Goal: Check status: Check status

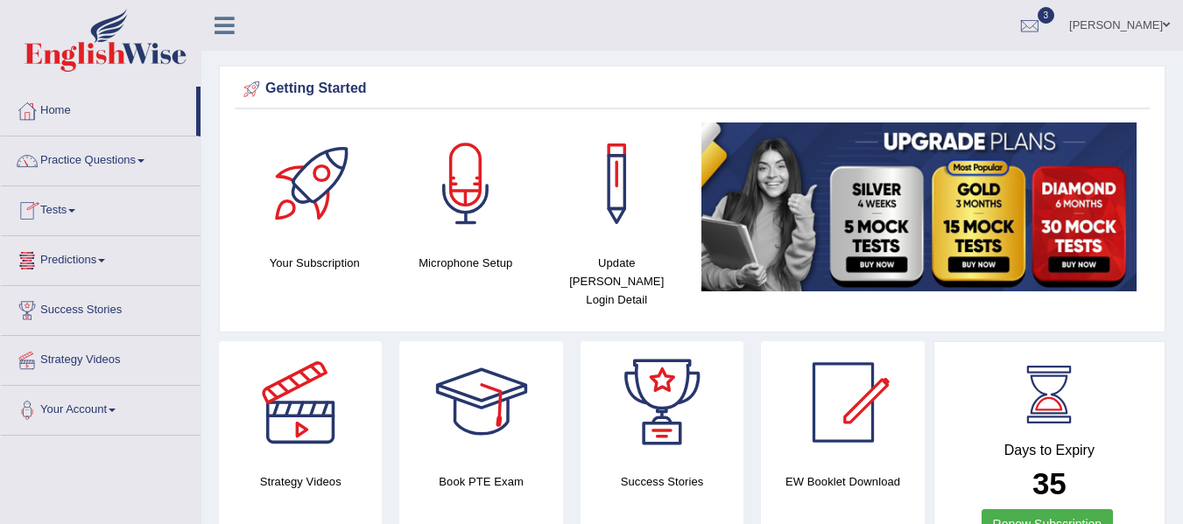
click at [56, 207] on link "Tests" at bounding box center [101, 208] width 200 height 44
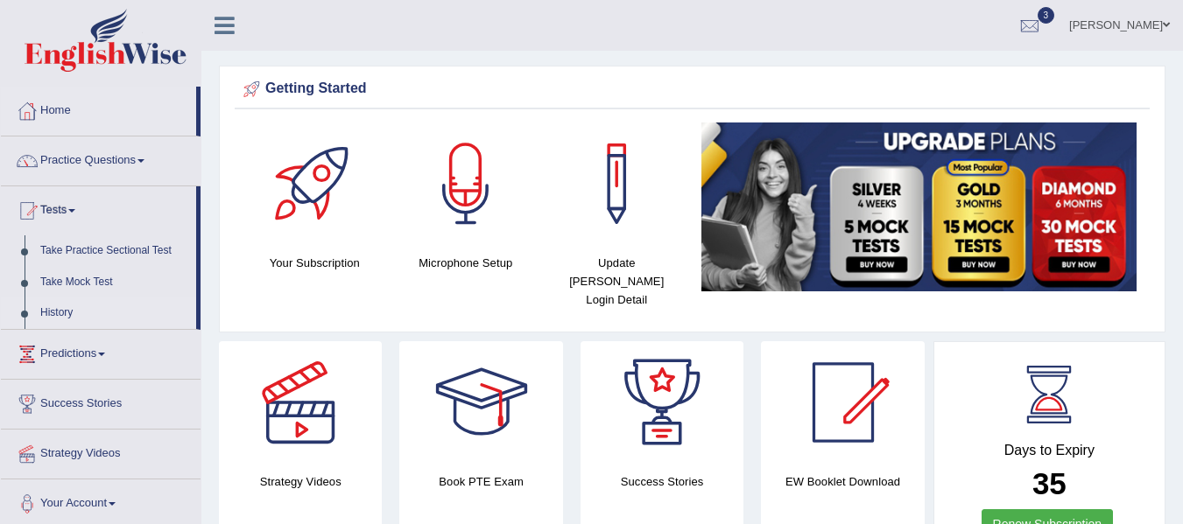
click at [66, 310] on link "History" at bounding box center [114, 314] width 164 height 32
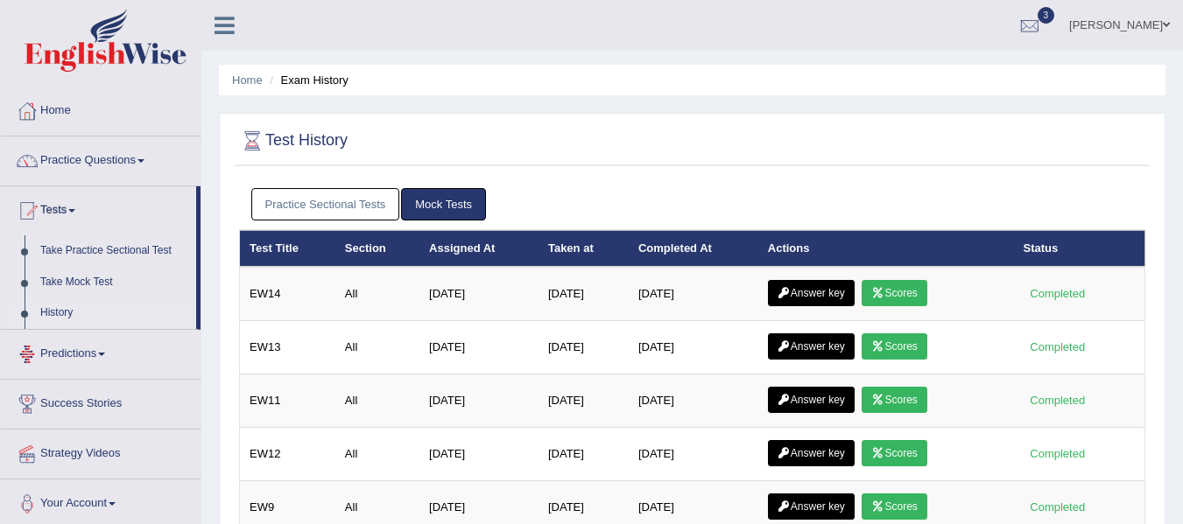
click at [357, 193] on link "Practice Sectional Tests" at bounding box center [325, 204] width 149 height 32
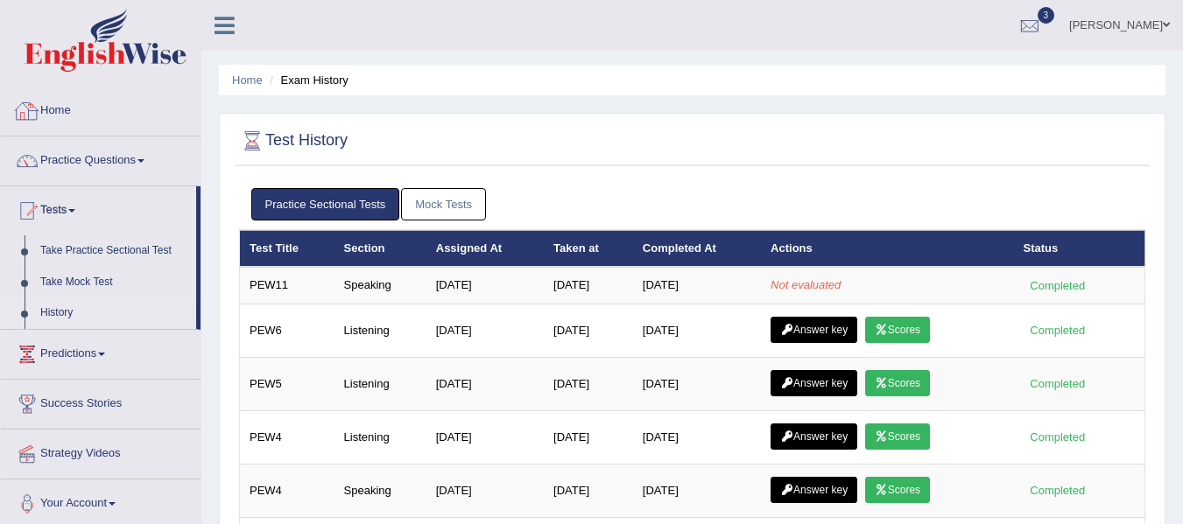
click at [66, 111] on link "Home" at bounding box center [101, 109] width 200 height 44
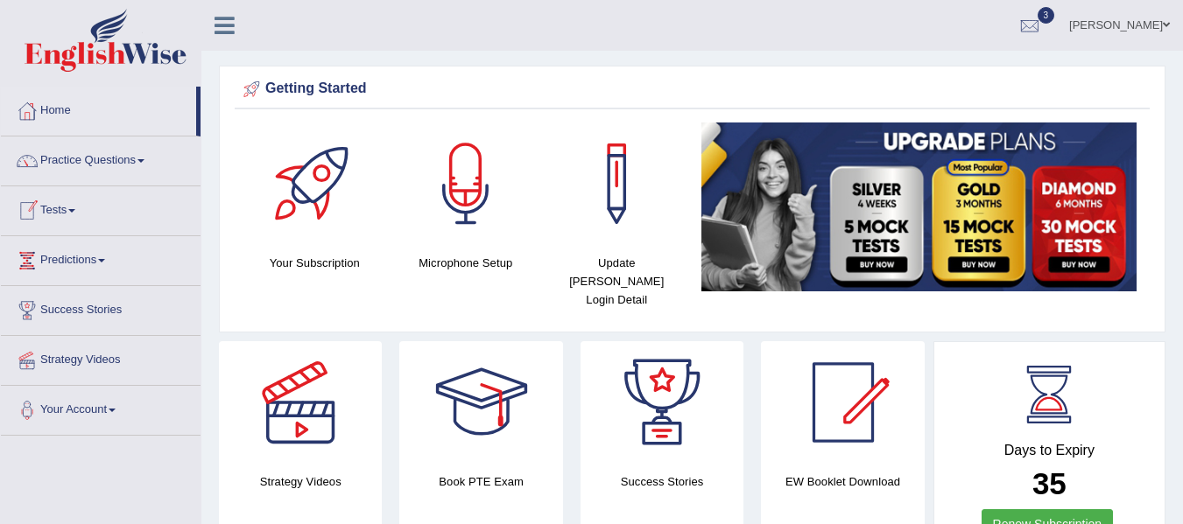
click at [68, 213] on link "Tests" at bounding box center [101, 208] width 200 height 44
click at [1133, 26] on link "[PERSON_NAME]" at bounding box center [1119, 23] width 127 height 46
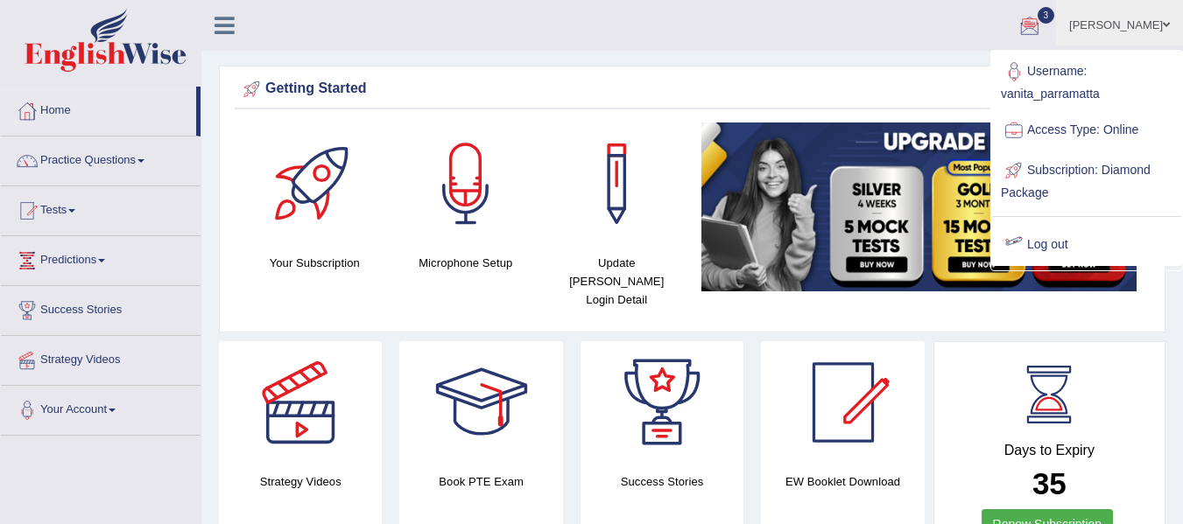
click at [1060, 236] on link "Log out" at bounding box center [1086, 245] width 189 height 40
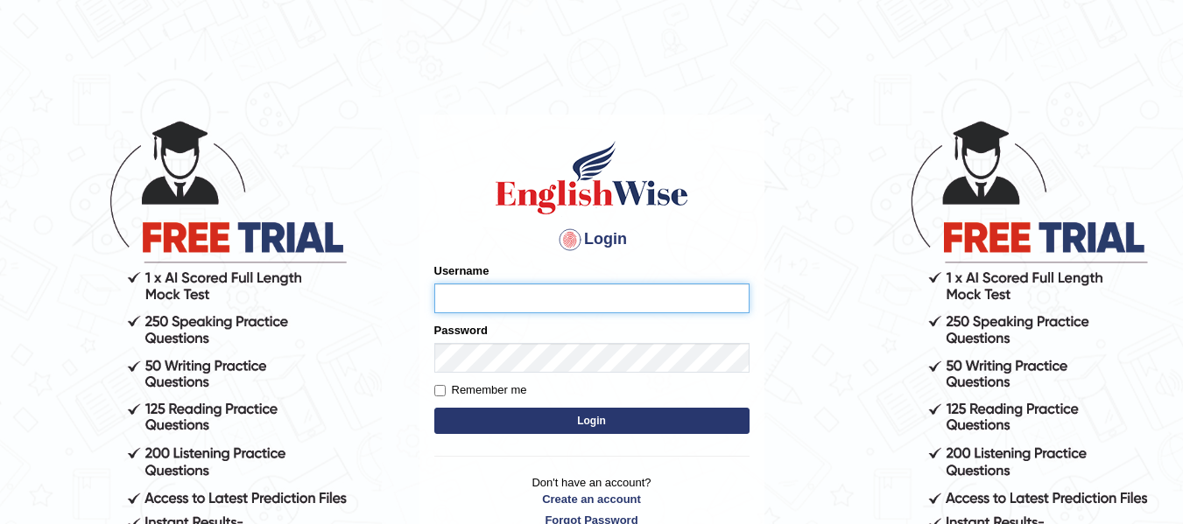
type input "vanita_parramatta"
click at [578, 421] on button "Login" at bounding box center [591, 421] width 315 height 26
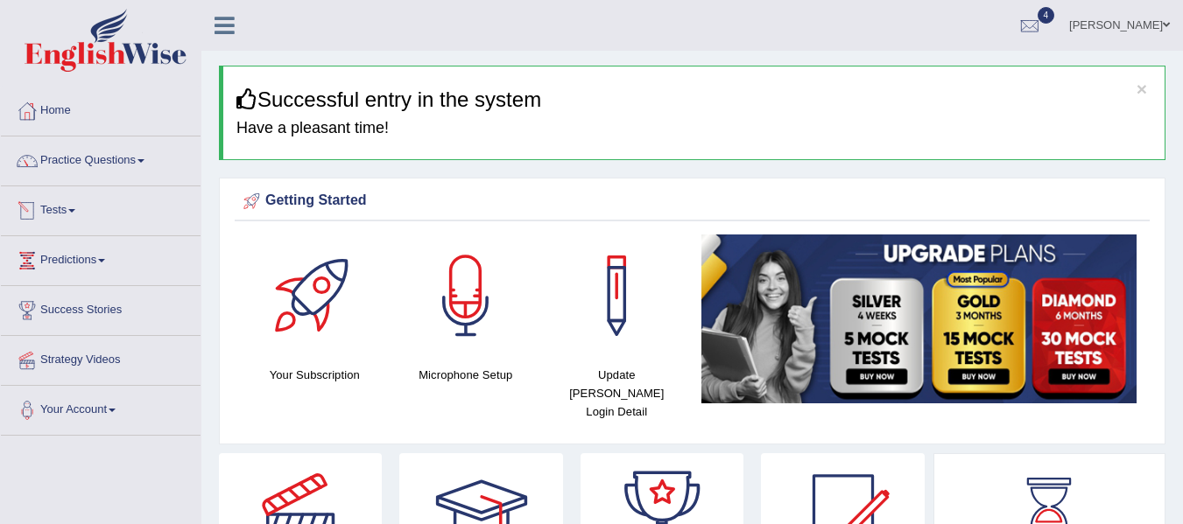
click at [68, 218] on link "Tests" at bounding box center [101, 208] width 200 height 44
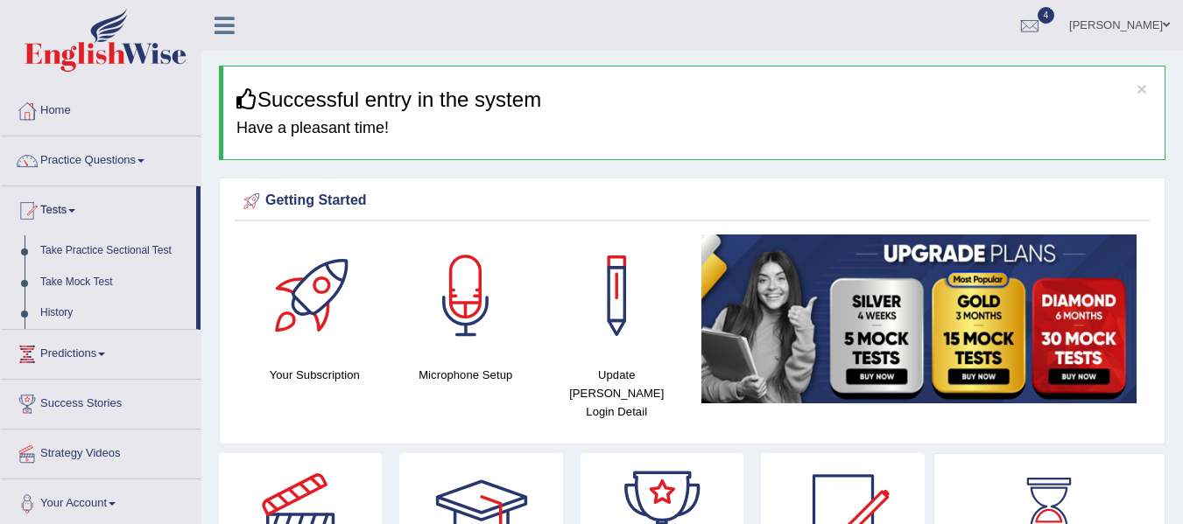
click at [66, 306] on link "History" at bounding box center [114, 314] width 164 height 32
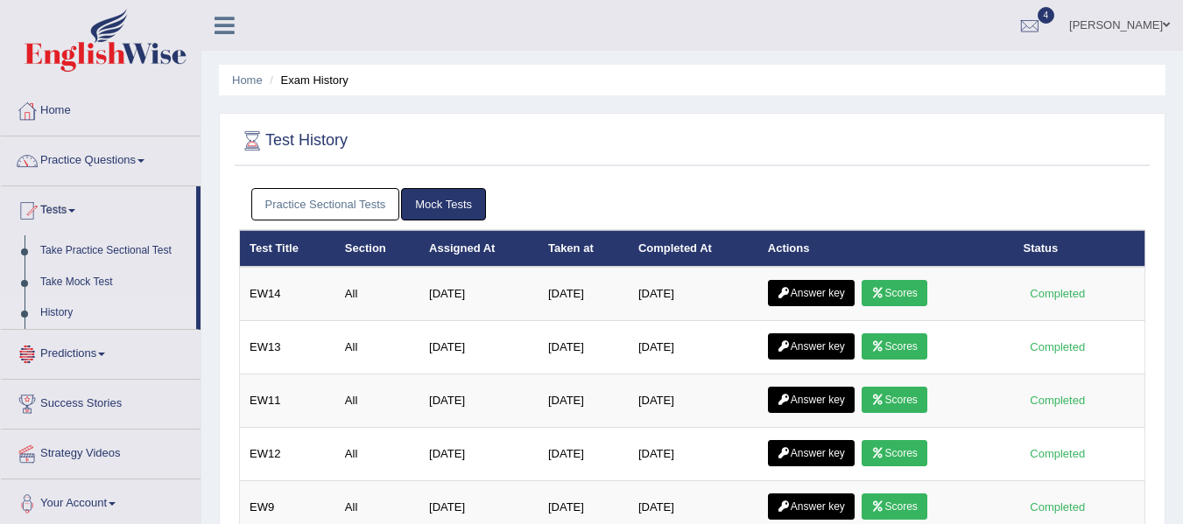
click at [319, 201] on link "Practice Sectional Tests" at bounding box center [325, 204] width 149 height 32
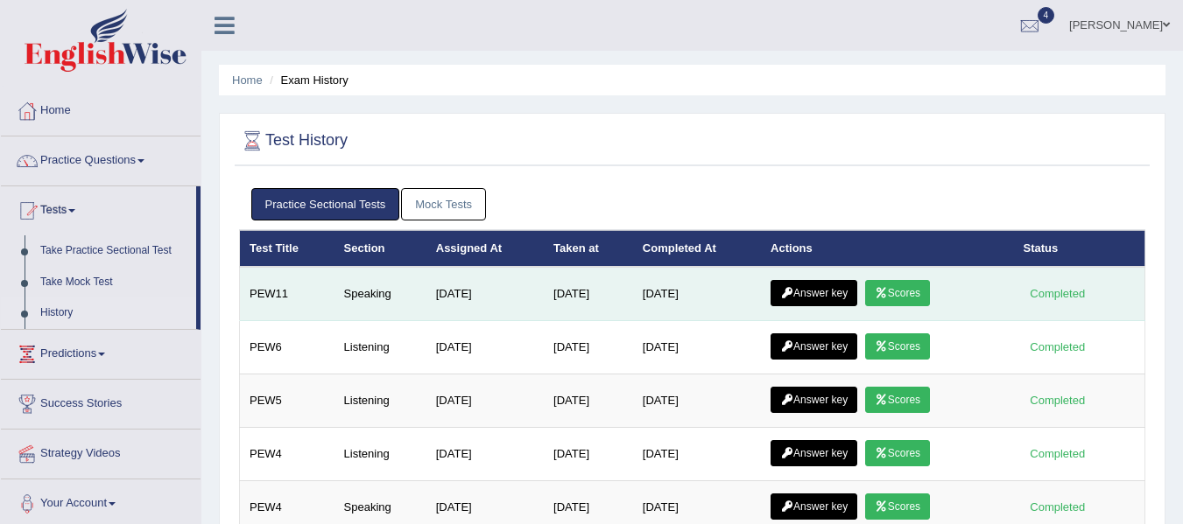
click at [843, 292] on link "Answer key" at bounding box center [813, 293] width 87 height 26
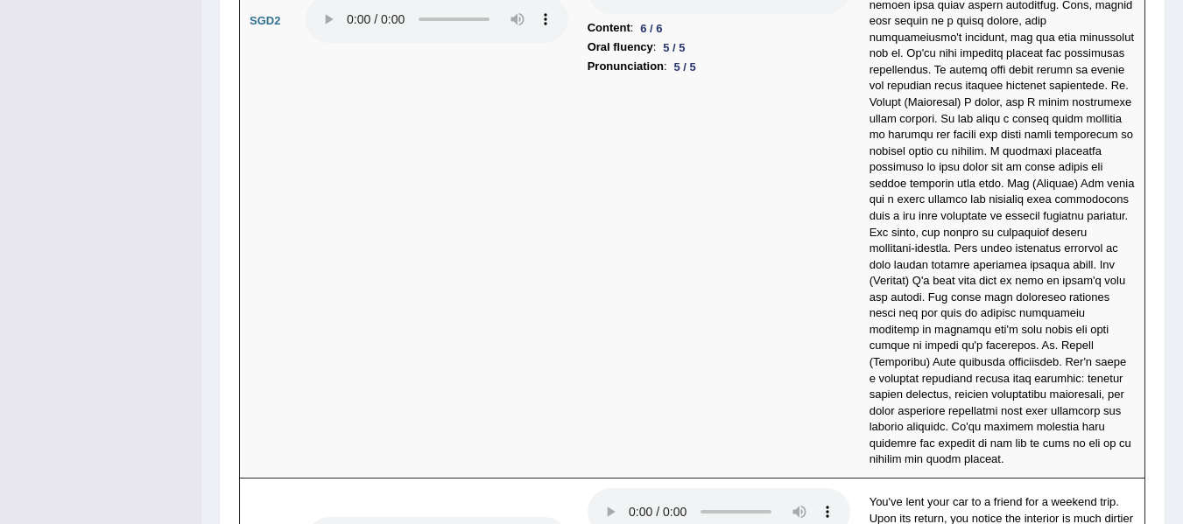
scroll to position [5884, 0]
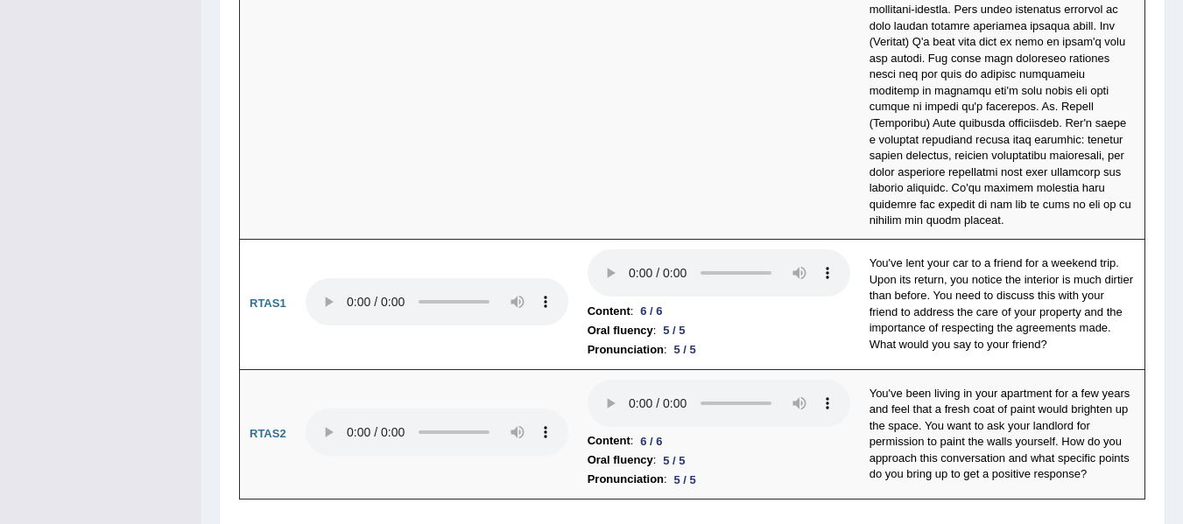
drag, startPoint x: 1191, startPoint y: 406, endPoint x: 1193, endPoint y: 495, distance: 89.3
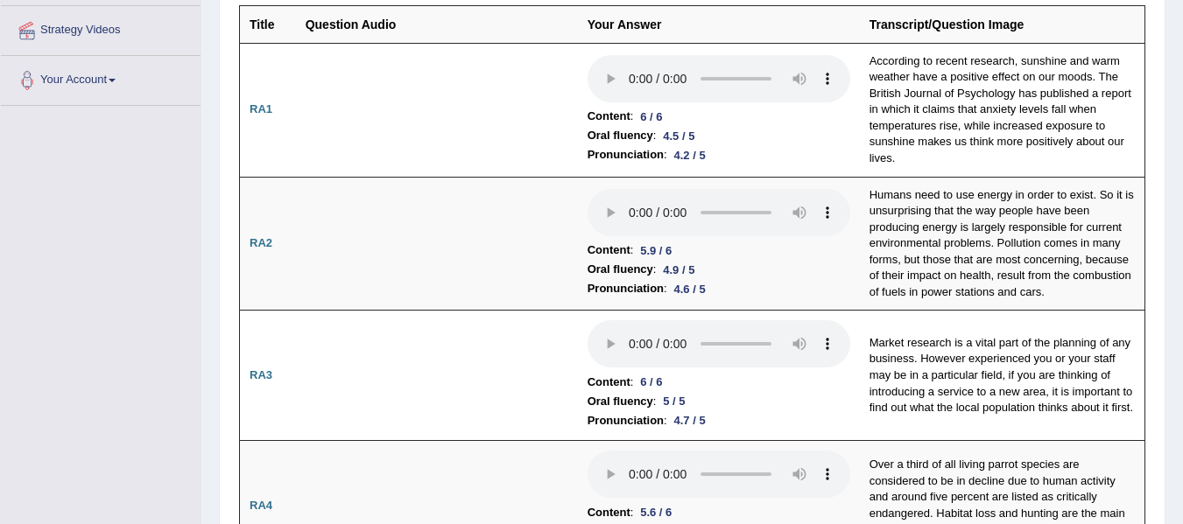
scroll to position [0, 0]
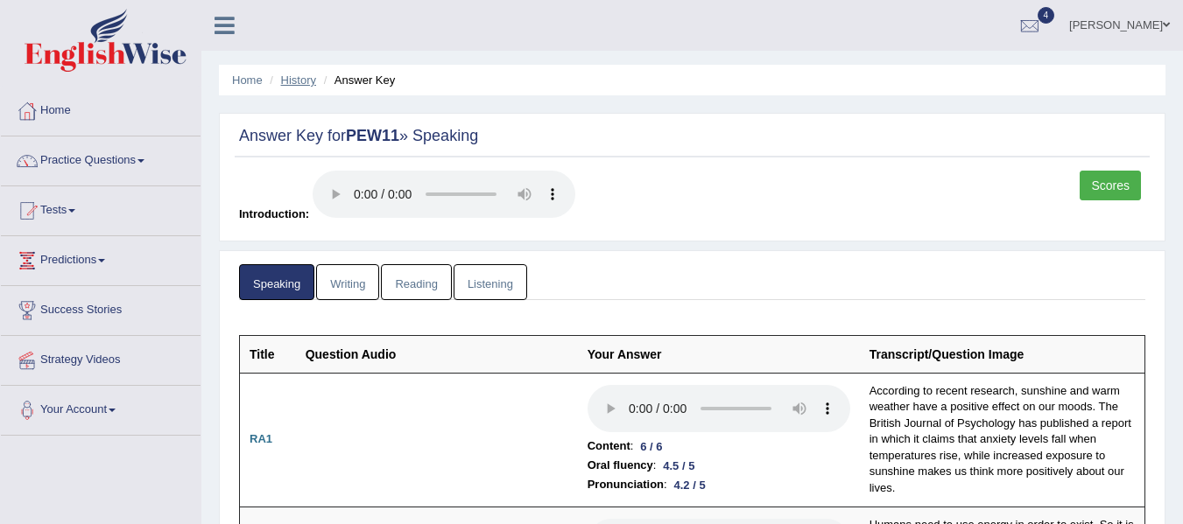
click at [300, 81] on link "History" at bounding box center [298, 80] width 35 height 13
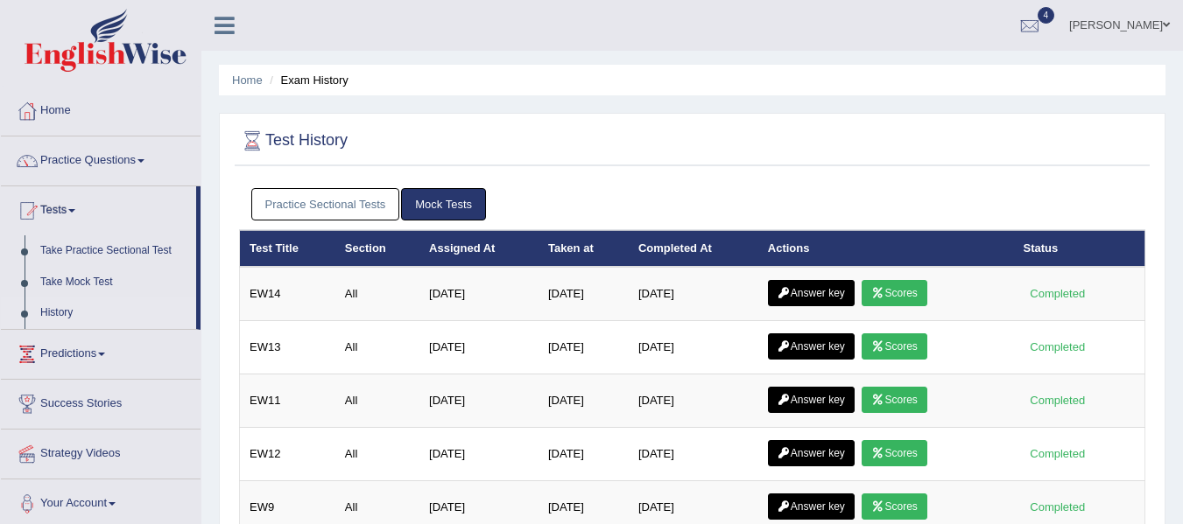
click at [352, 211] on link "Practice Sectional Tests" at bounding box center [325, 204] width 149 height 32
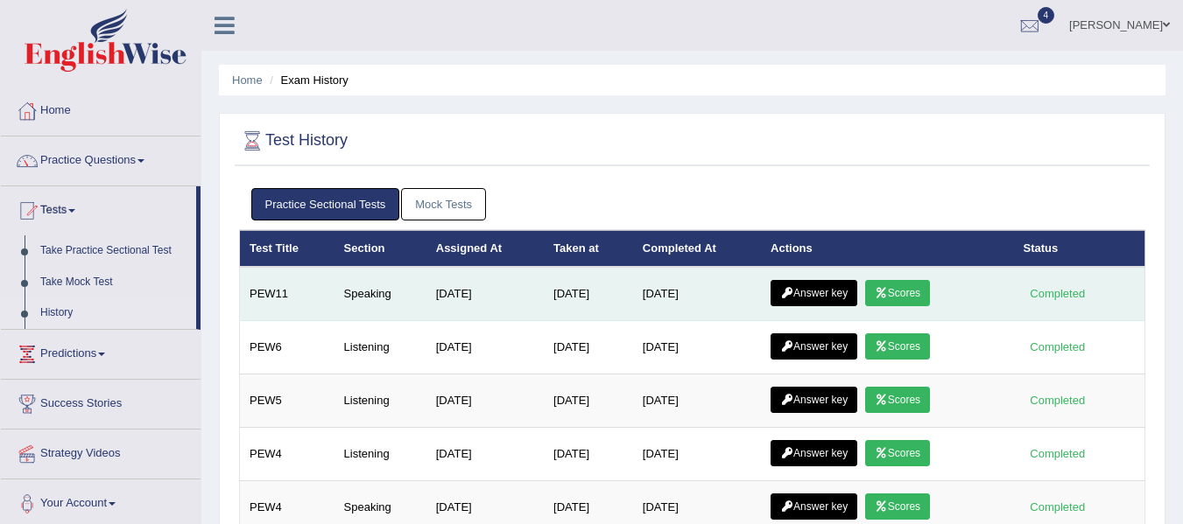
click at [907, 292] on link "Scores" at bounding box center [897, 293] width 65 height 26
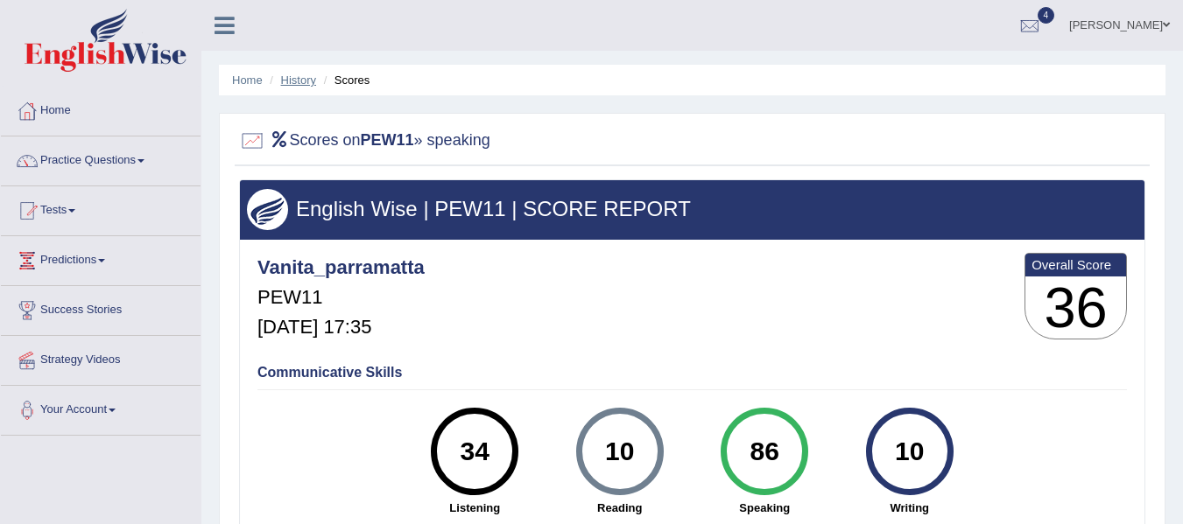
click at [296, 81] on li "History" at bounding box center [290, 80] width 51 height 17
click at [296, 81] on link "History" at bounding box center [298, 80] width 35 height 13
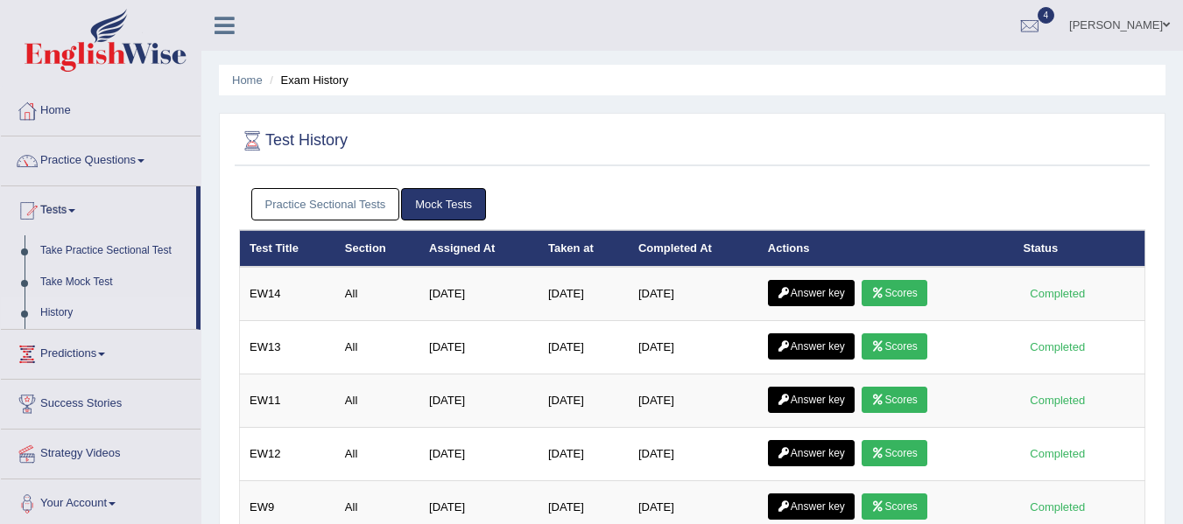
click at [298, 212] on link "Practice Sectional Tests" at bounding box center [325, 204] width 149 height 32
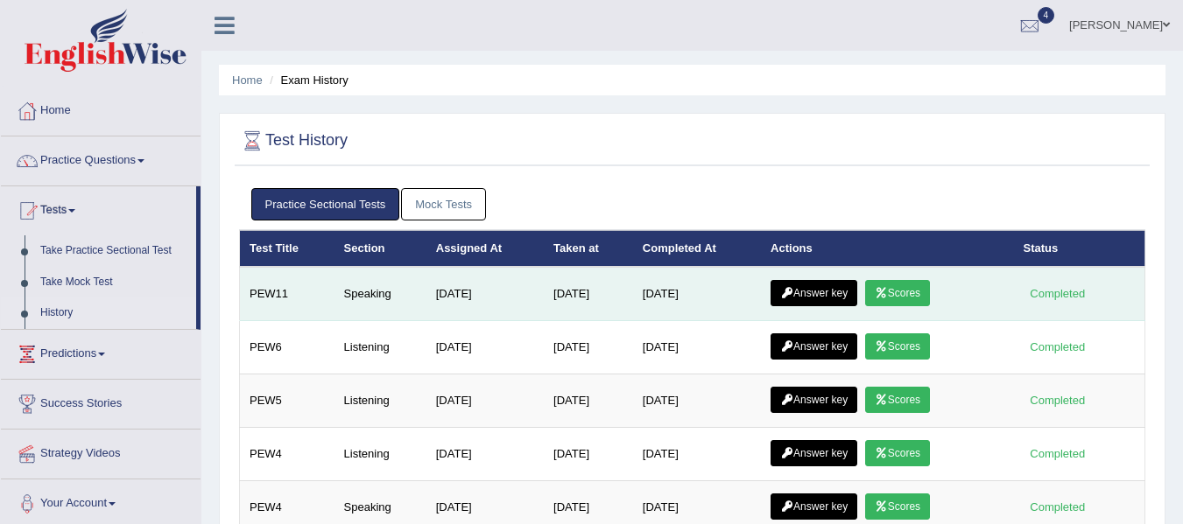
click at [808, 296] on link "Answer key" at bounding box center [813, 293] width 87 height 26
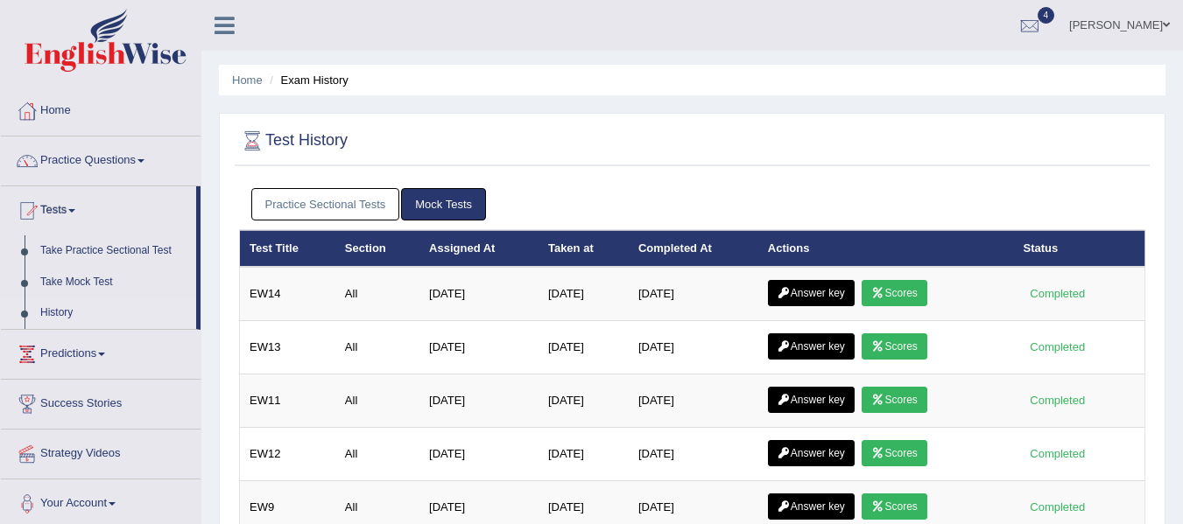
click at [327, 205] on link "Practice Sectional Tests" at bounding box center [325, 204] width 149 height 32
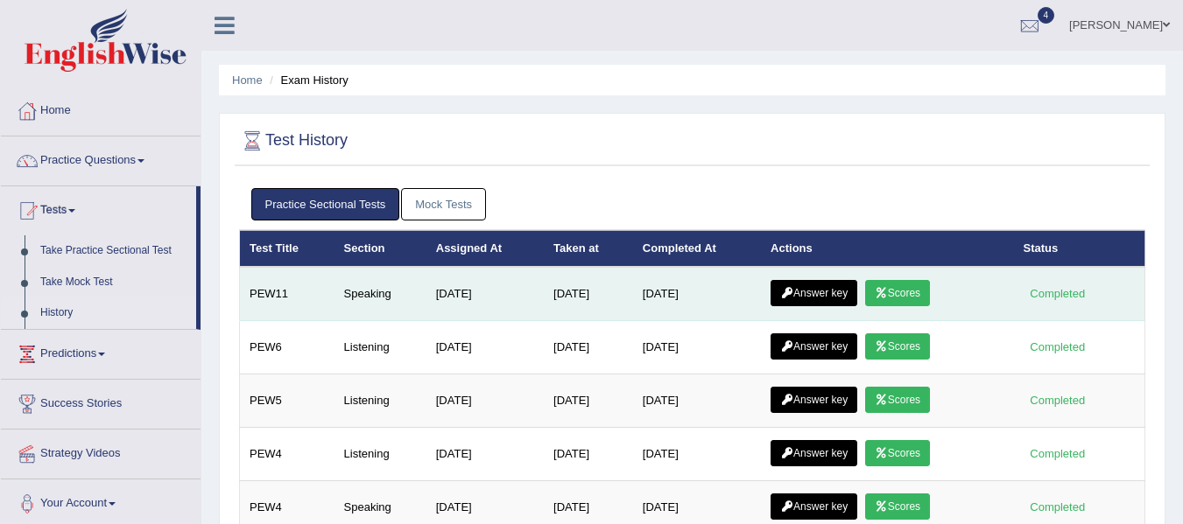
click at [848, 291] on link "Answer key" at bounding box center [813, 293] width 87 height 26
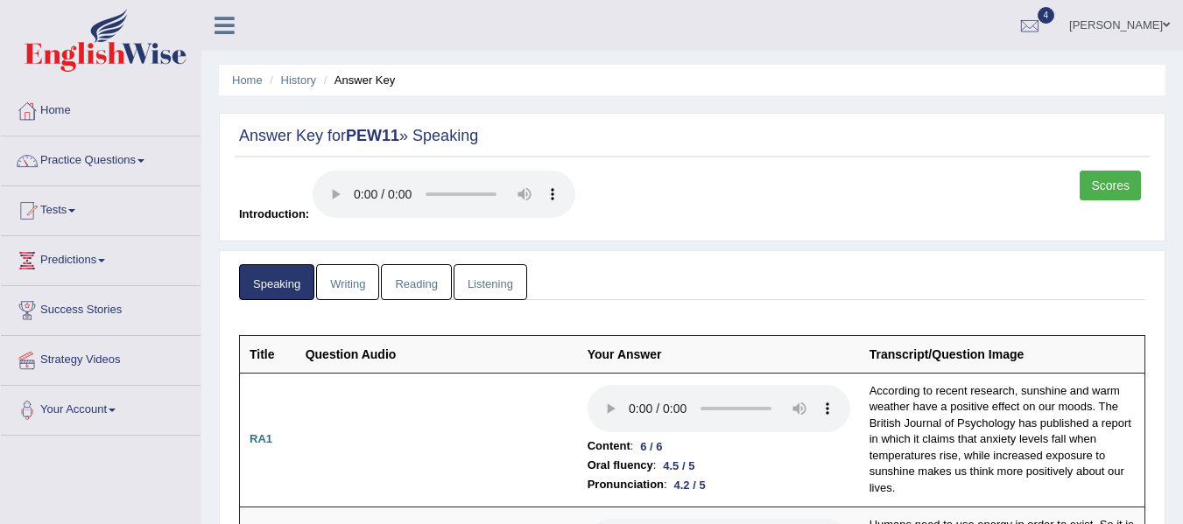
click at [1100, 183] on link "Scores" at bounding box center [1109, 186] width 61 height 30
click at [312, 79] on link "History" at bounding box center [298, 80] width 35 height 13
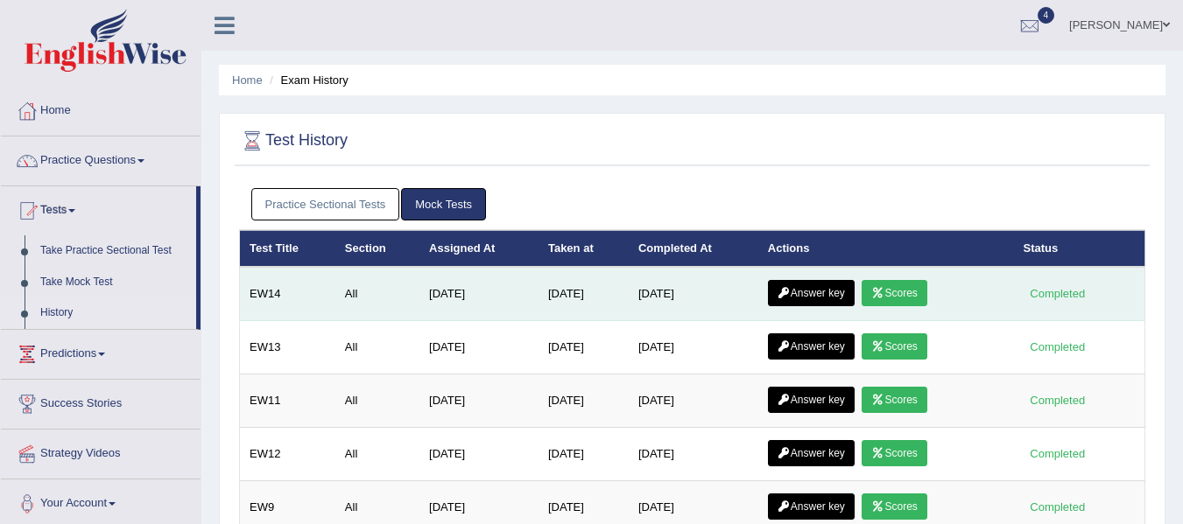
click at [911, 290] on link "Scores" at bounding box center [893, 293] width 65 height 26
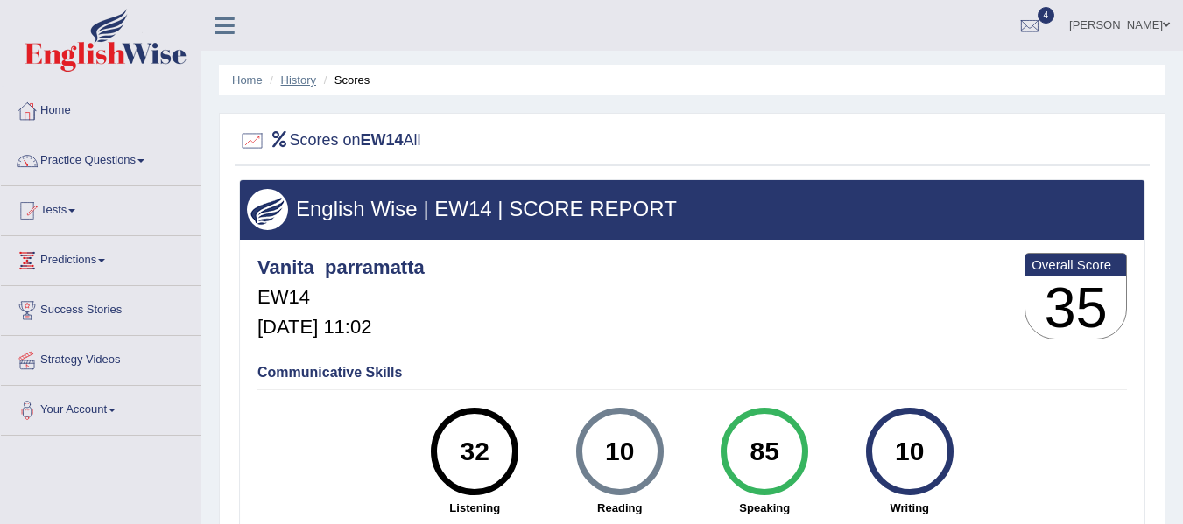
click at [295, 86] on link "History" at bounding box center [298, 80] width 35 height 13
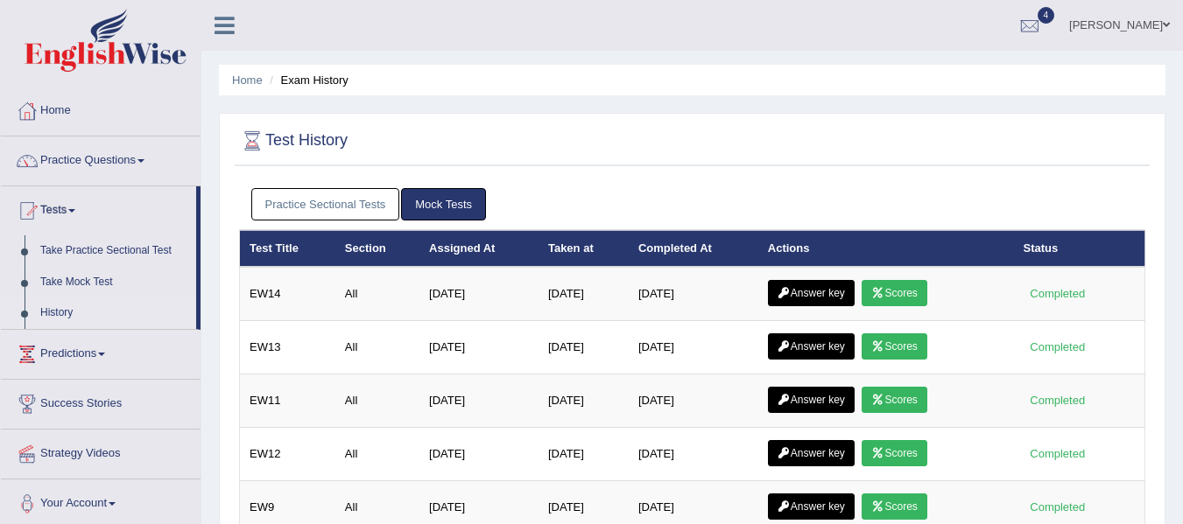
click at [362, 199] on link "Practice Sectional Tests" at bounding box center [325, 204] width 149 height 32
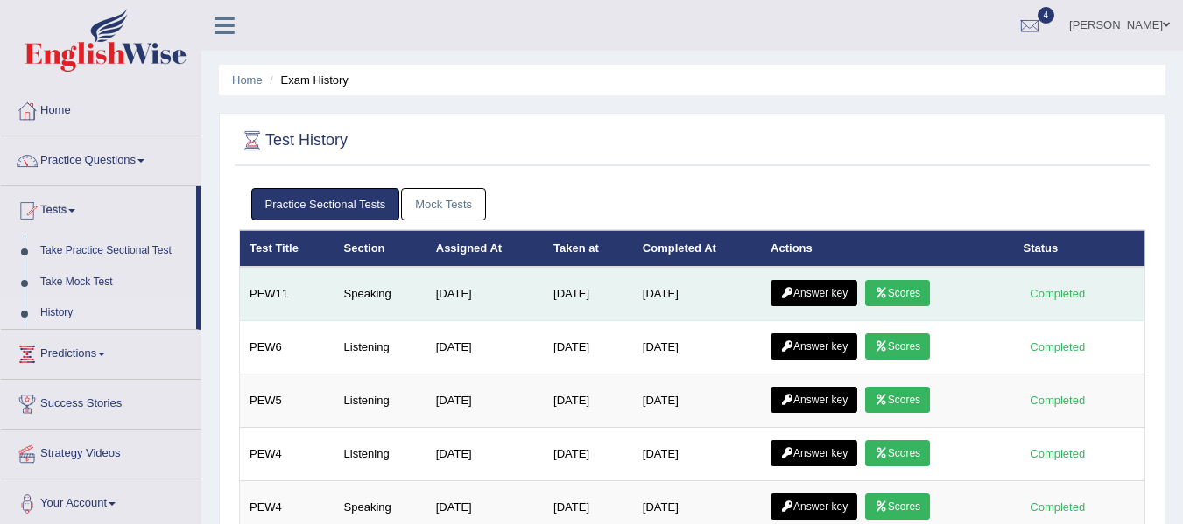
click at [888, 291] on icon at bounding box center [881, 293] width 13 height 11
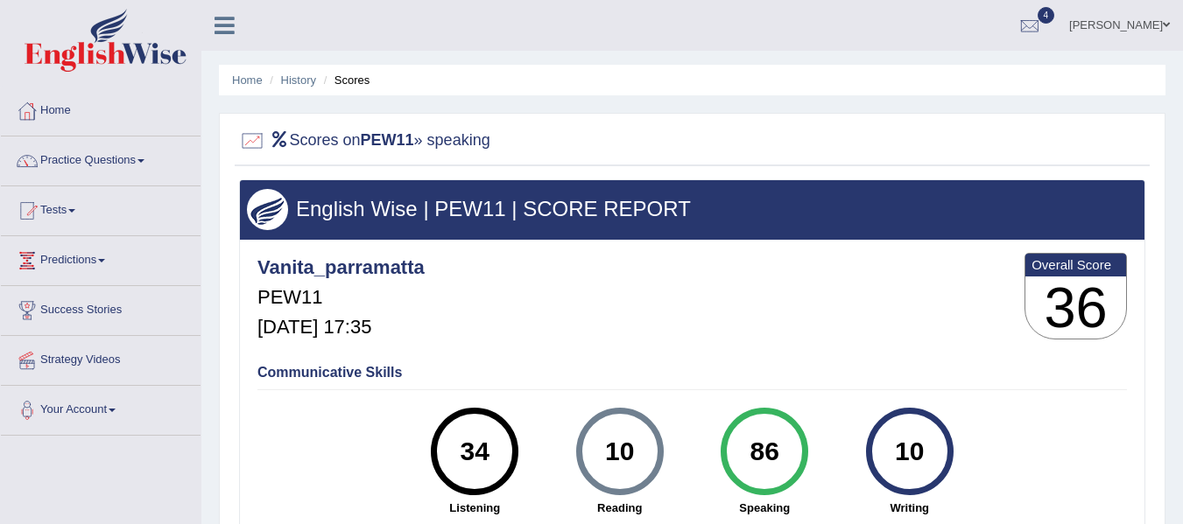
click at [1146, 15] on link "Vanita Hans" at bounding box center [1119, 23] width 127 height 46
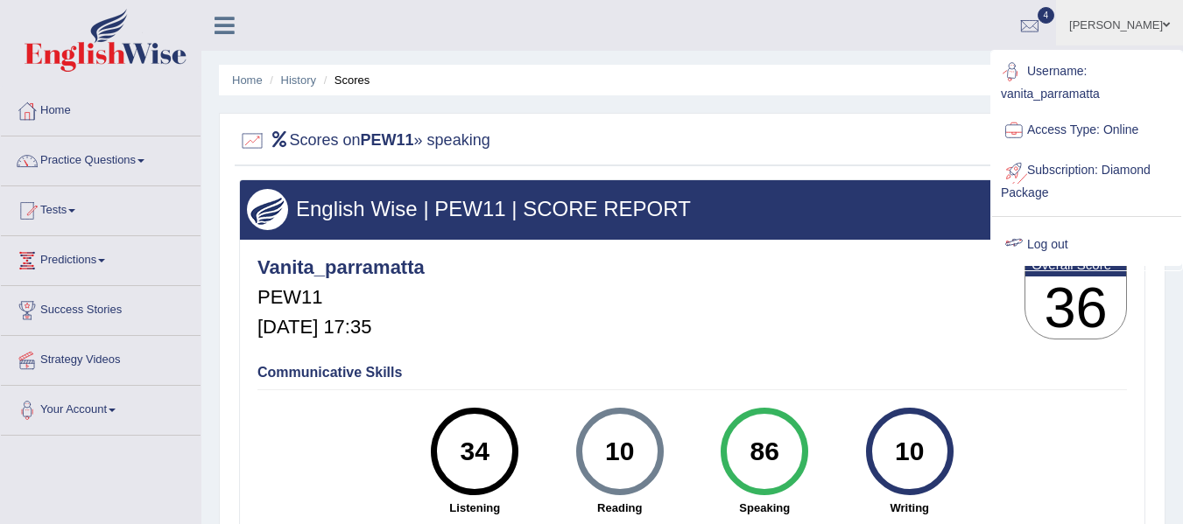
click at [1054, 236] on link "Log out" at bounding box center [1086, 245] width 189 height 40
